Goal: Register for event/course

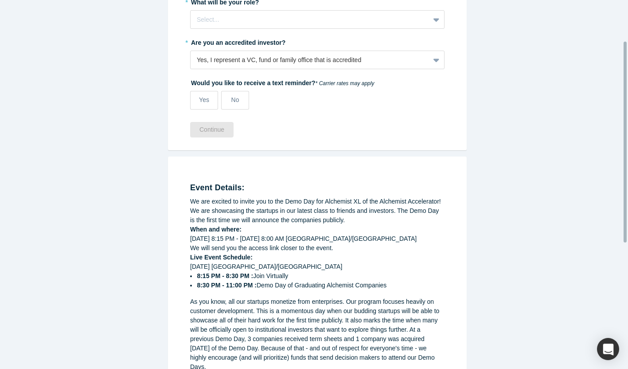
scroll to position [44, 0]
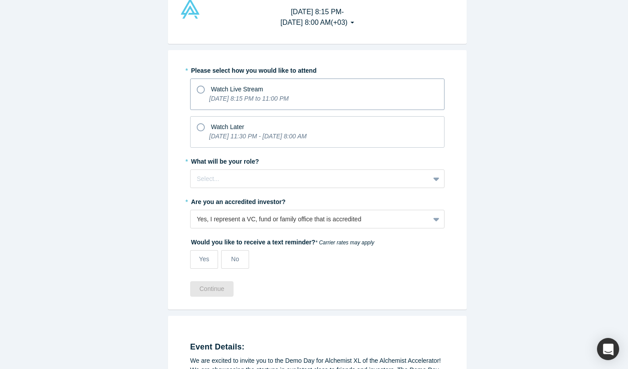
click at [259, 102] on p "[DATE] 8:15 PM to 11:00 PM" at bounding box center [248, 98] width 79 height 9
click at [0, 0] on input "Watch Live Stream [DATE] 8:15 PM to 11:00 PM" at bounding box center [0, 0] width 0 height 0
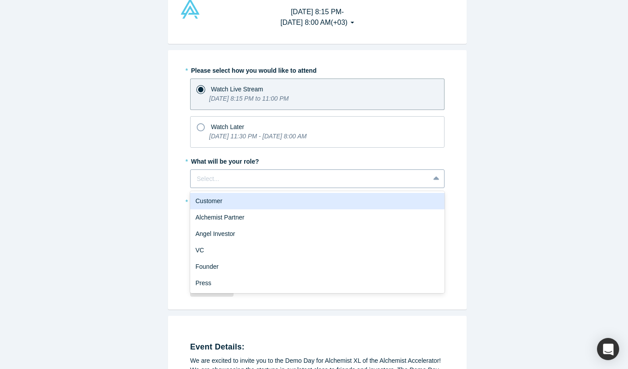
click at [230, 181] on div at bounding box center [310, 178] width 226 height 11
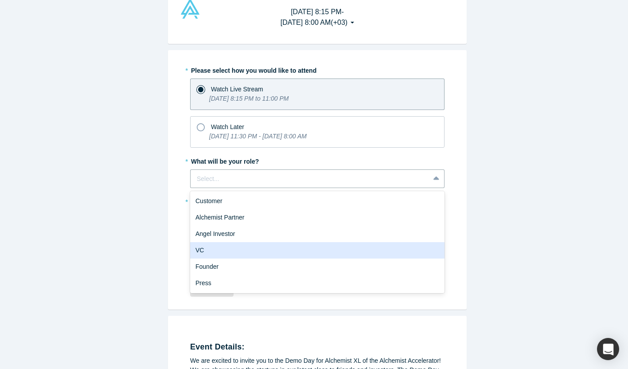
click at [216, 254] on div "VC" at bounding box center [317, 250] width 254 height 16
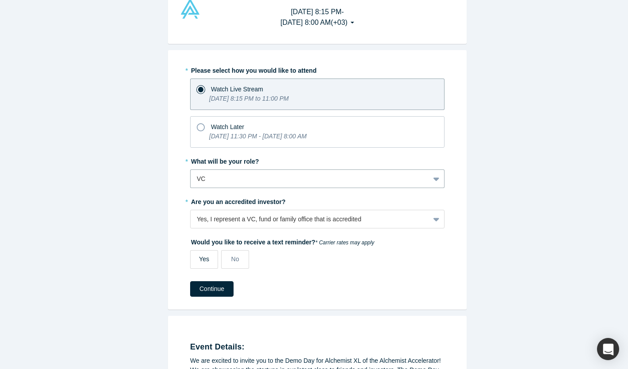
click at [206, 262] on label "Yes" at bounding box center [204, 259] width 28 height 19
click at [0, 0] on input "Yes" at bounding box center [0, 0] width 0 height 0
select select "US"
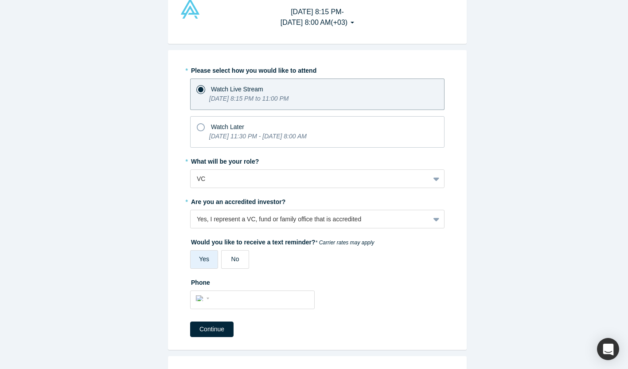
click at [223, 257] on label "No" at bounding box center [235, 259] width 28 height 19
click at [0, 0] on input "No" at bounding box center [0, 0] width 0 height 0
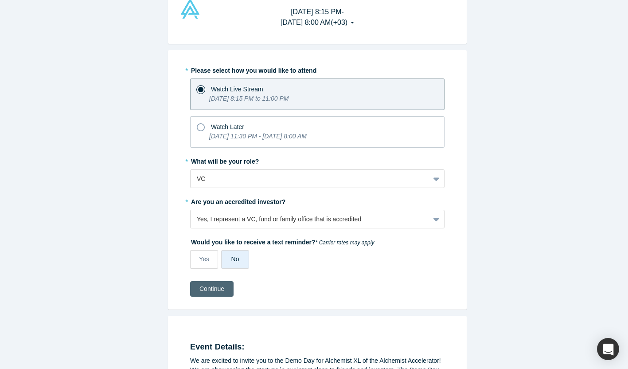
click at [213, 288] on button "Continue" at bounding box center [211, 289] width 43 height 16
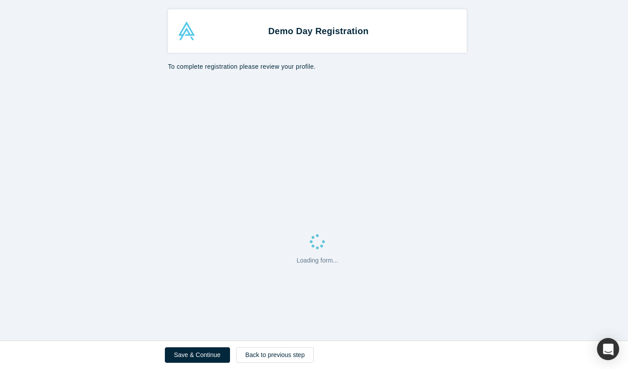
select select "US"
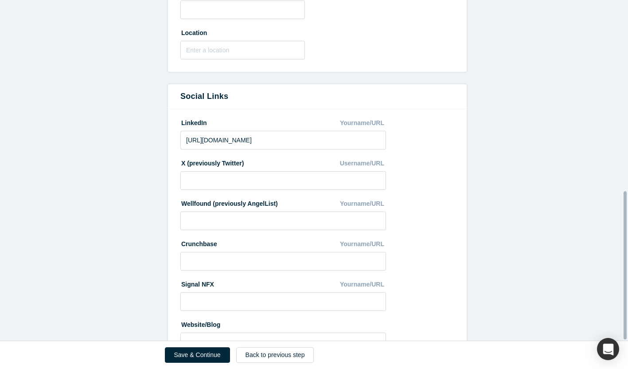
scroll to position [440, 0]
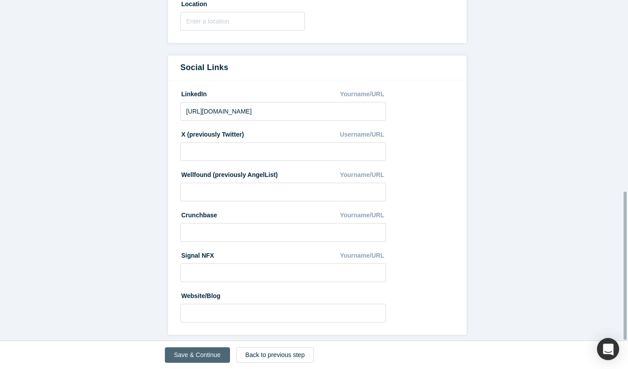
click at [201, 356] on button "Save & Continue" at bounding box center [197, 355] width 65 height 16
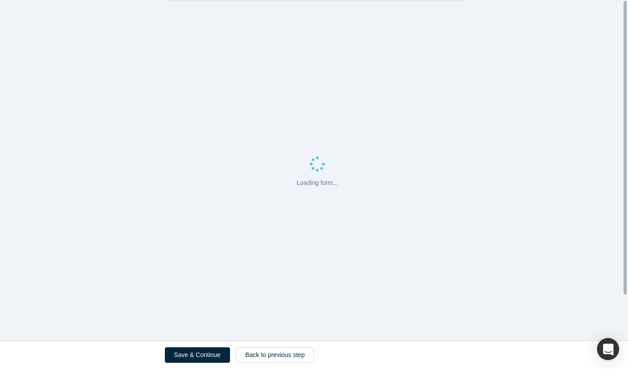
scroll to position [0, 0]
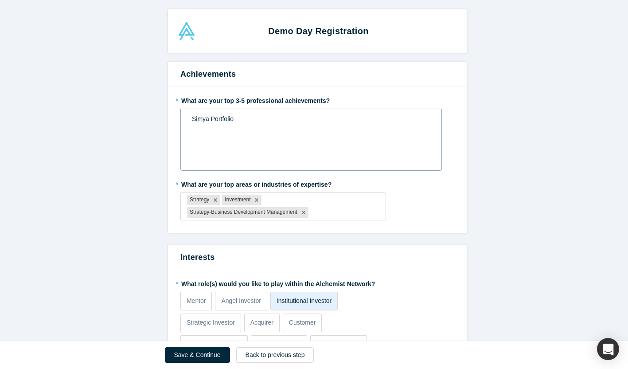
click at [212, 121] on span "Simya Portfolio" at bounding box center [213, 118] width 42 height 7
click at [205, 356] on button "Save & Continue" at bounding box center [197, 355] width 65 height 16
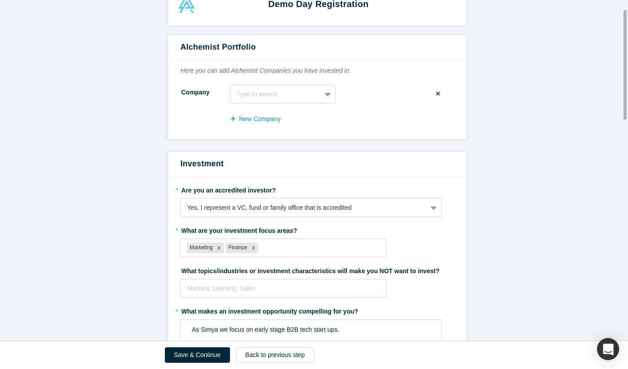
scroll to position [161, 0]
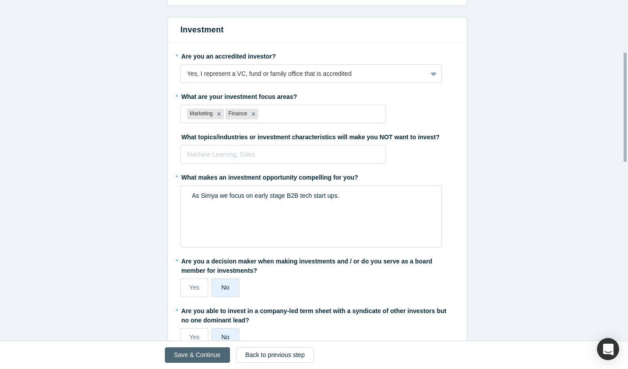
click at [203, 352] on button "Save & Continue" at bounding box center [197, 355] width 65 height 16
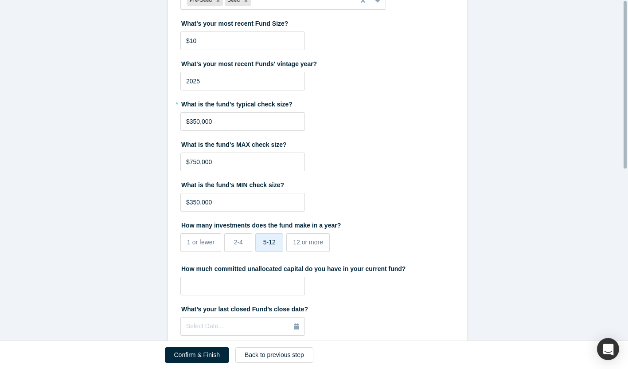
scroll to position [0, 0]
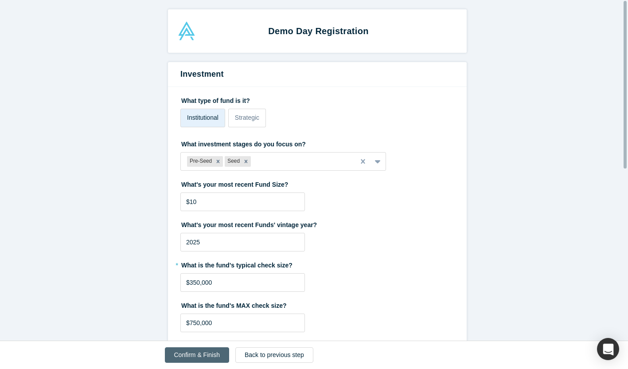
click at [193, 356] on button "Confirm & Finish" at bounding box center [197, 355] width 64 height 16
